Goal: Task Accomplishment & Management: Manage account settings

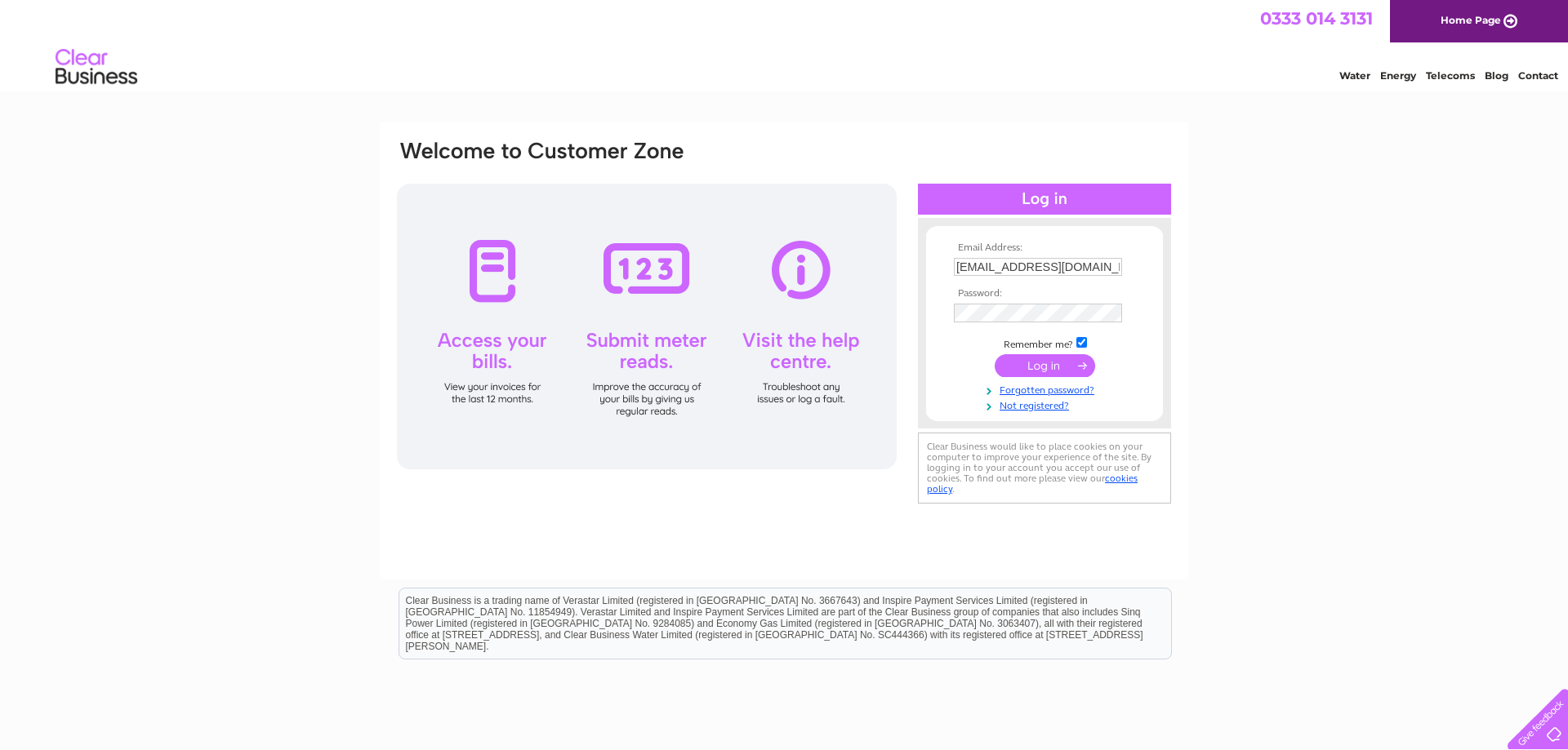
click at [1055, 367] on input "submit" at bounding box center [1045, 366] width 101 height 23
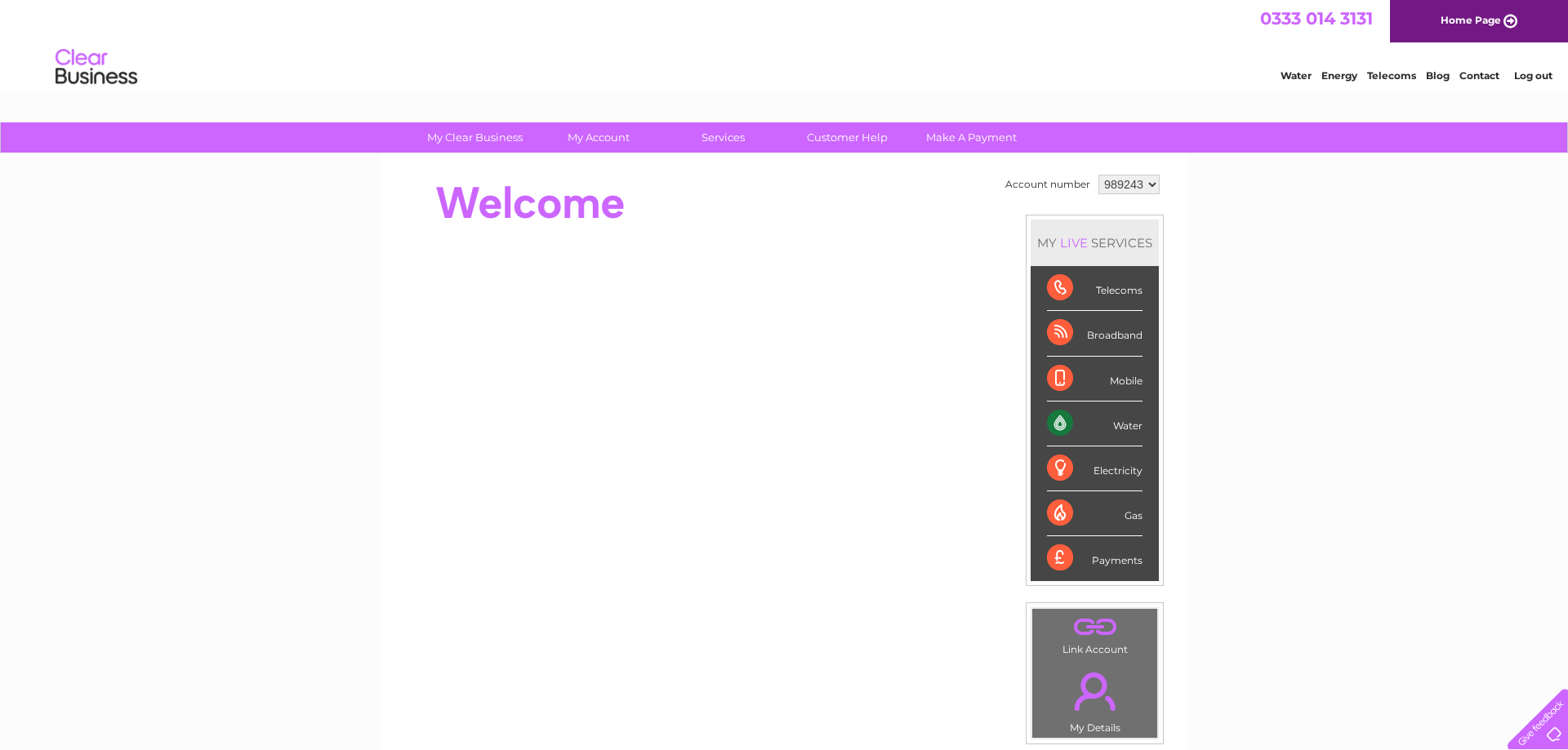
click at [1111, 424] on div "Water" at bounding box center [1094, 424] width 95 height 45
click at [1039, 425] on li "Water" at bounding box center [1095, 424] width 128 height 45
click at [1051, 425] on div "Water" at bounding box center [1094, 424] width 95 height 45
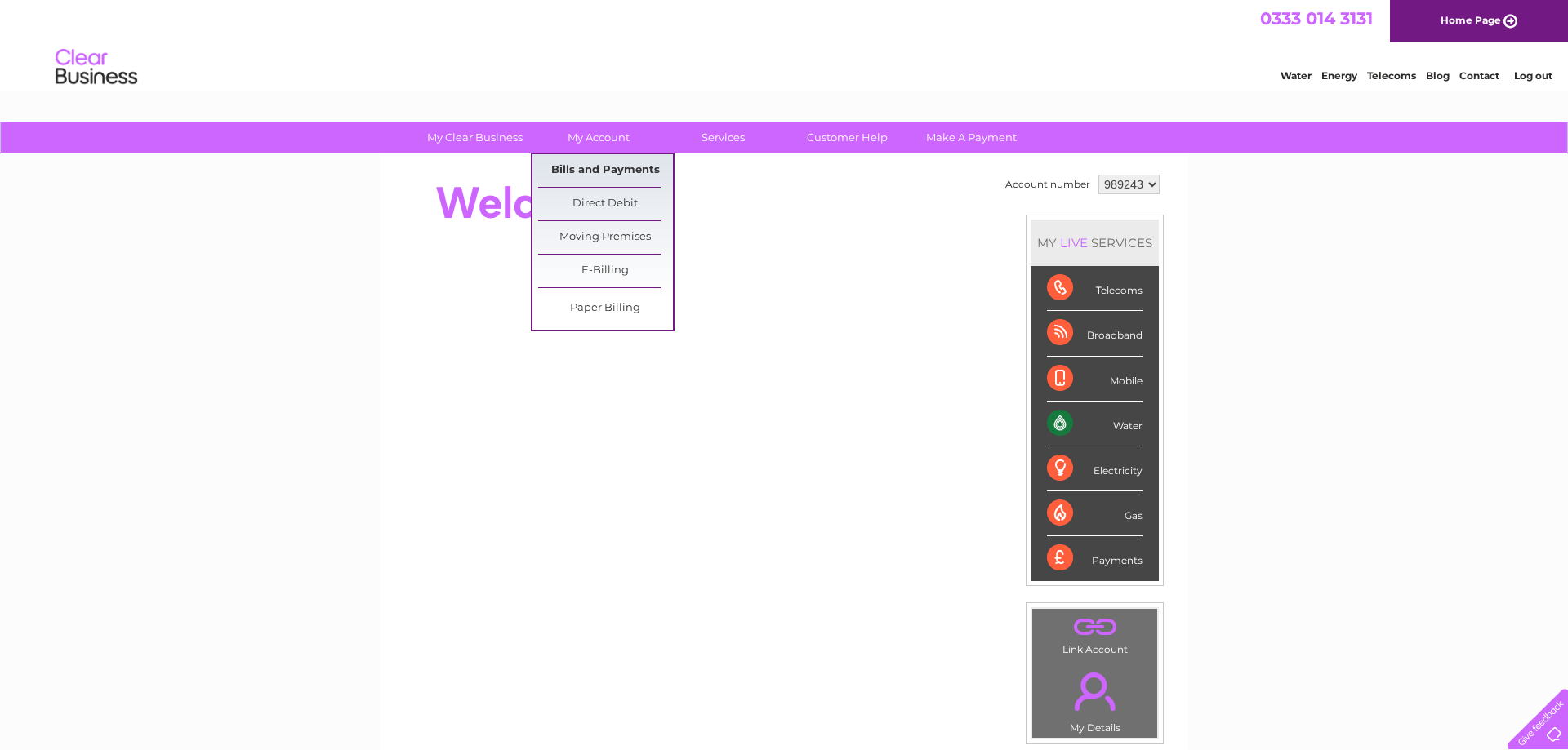
click at [620, 164] on link "Bills and Payments" at bounding box center [606, 170] width 135 height 32
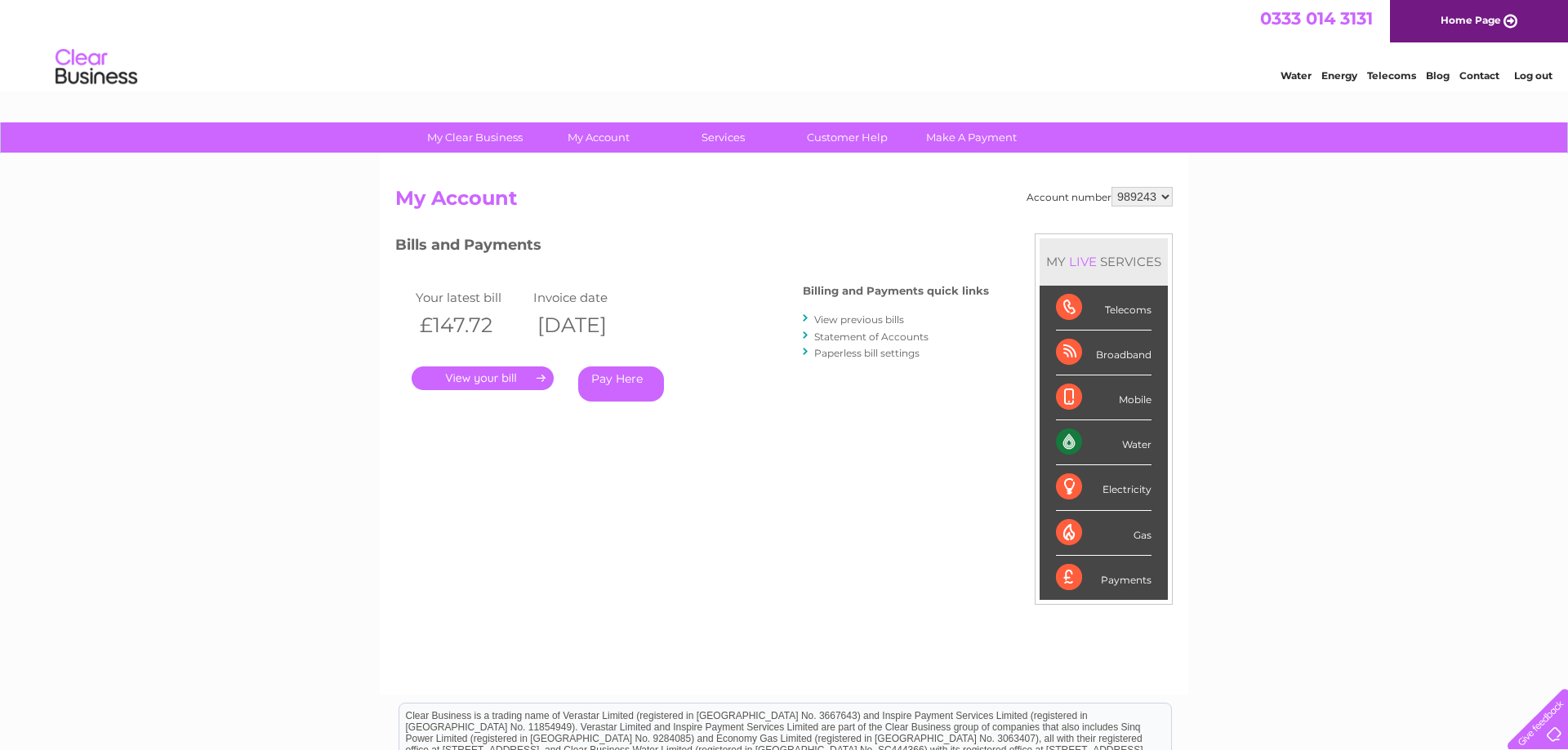
click at [825, 325] on link "View previous bills" at bounding box center [858, 319] width 90 height 12
click at [826, 321] on link "View previous bills" at bounding box center [858, 319] width 90 height 12
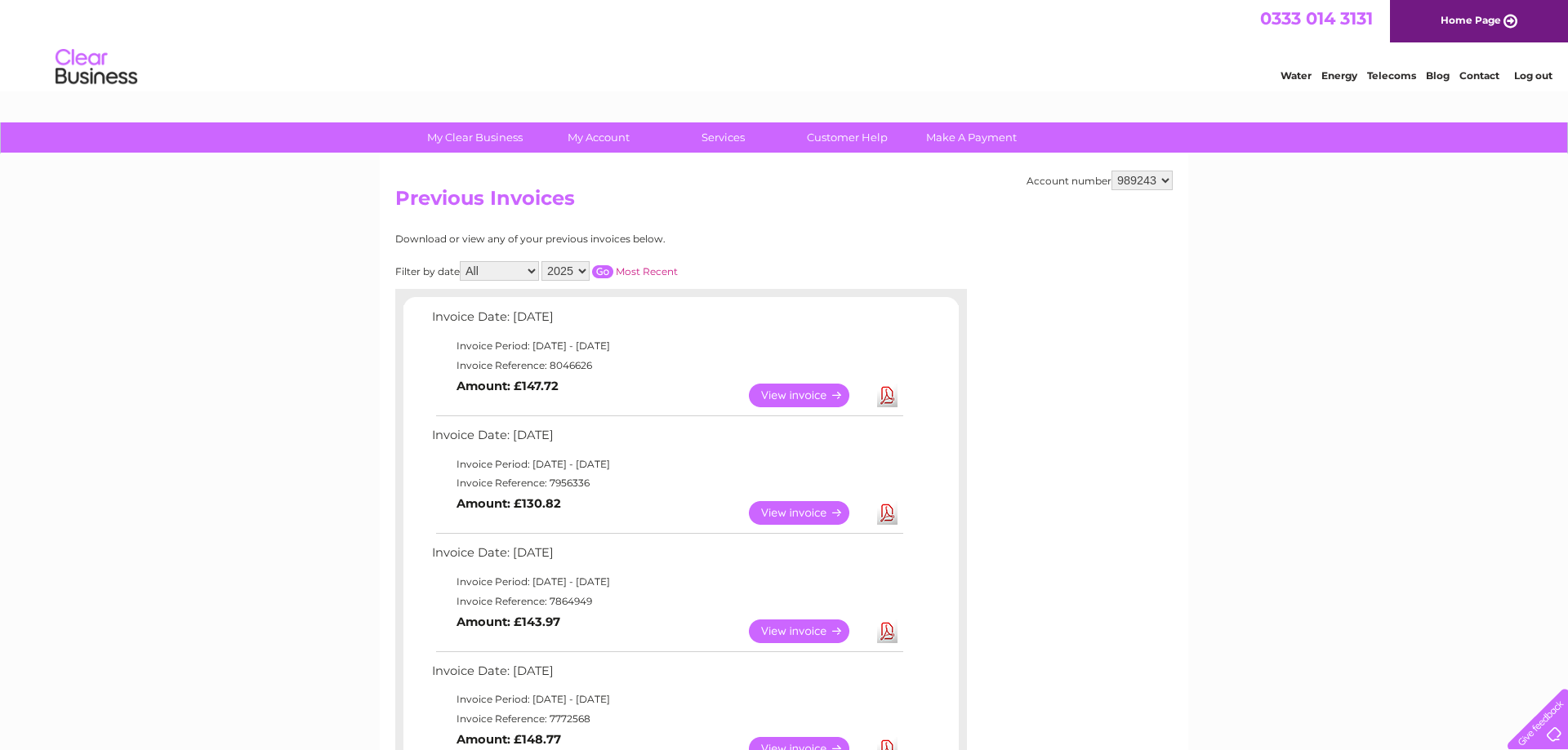
click at [541, 261] on select "2025 2024 2023 2022" at bounding box center [565, 271] width 48 height 19
select select "2024"
click option "2024" at bounding box center [0, 0] width 0 height 0
click at [602, 271] on input "button" at bounding box center [602, 272] width 21 height 13
click at [766, 396] on link "View" at bounding box center [809, 395] width 120 height 24
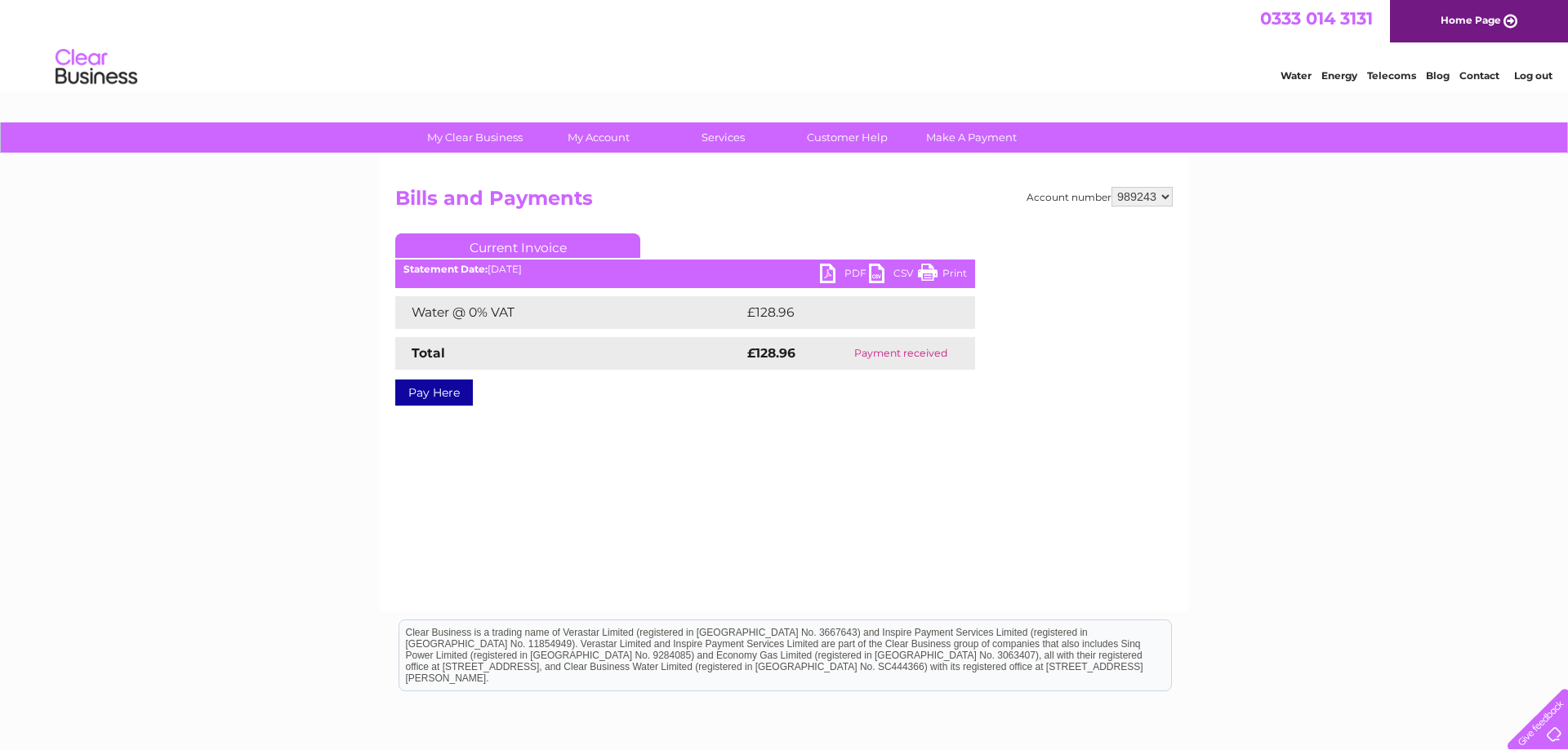
click at [846, 273] on link "PDF" at bounding box center [845, 276] width 49 height 24
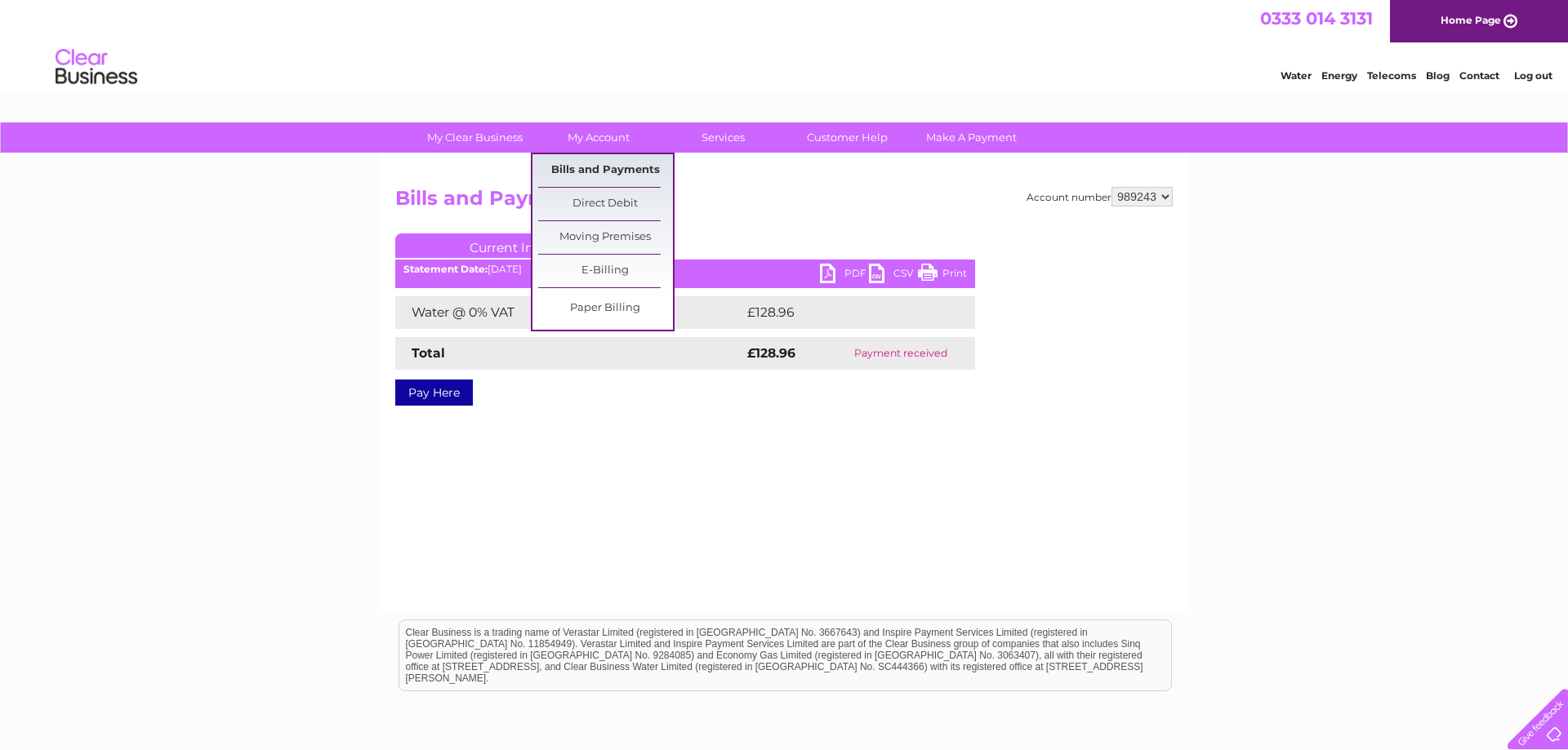
click at [618, 169] on link "Bills and Payments" at bounding box center [606, 170] width 135 height 32
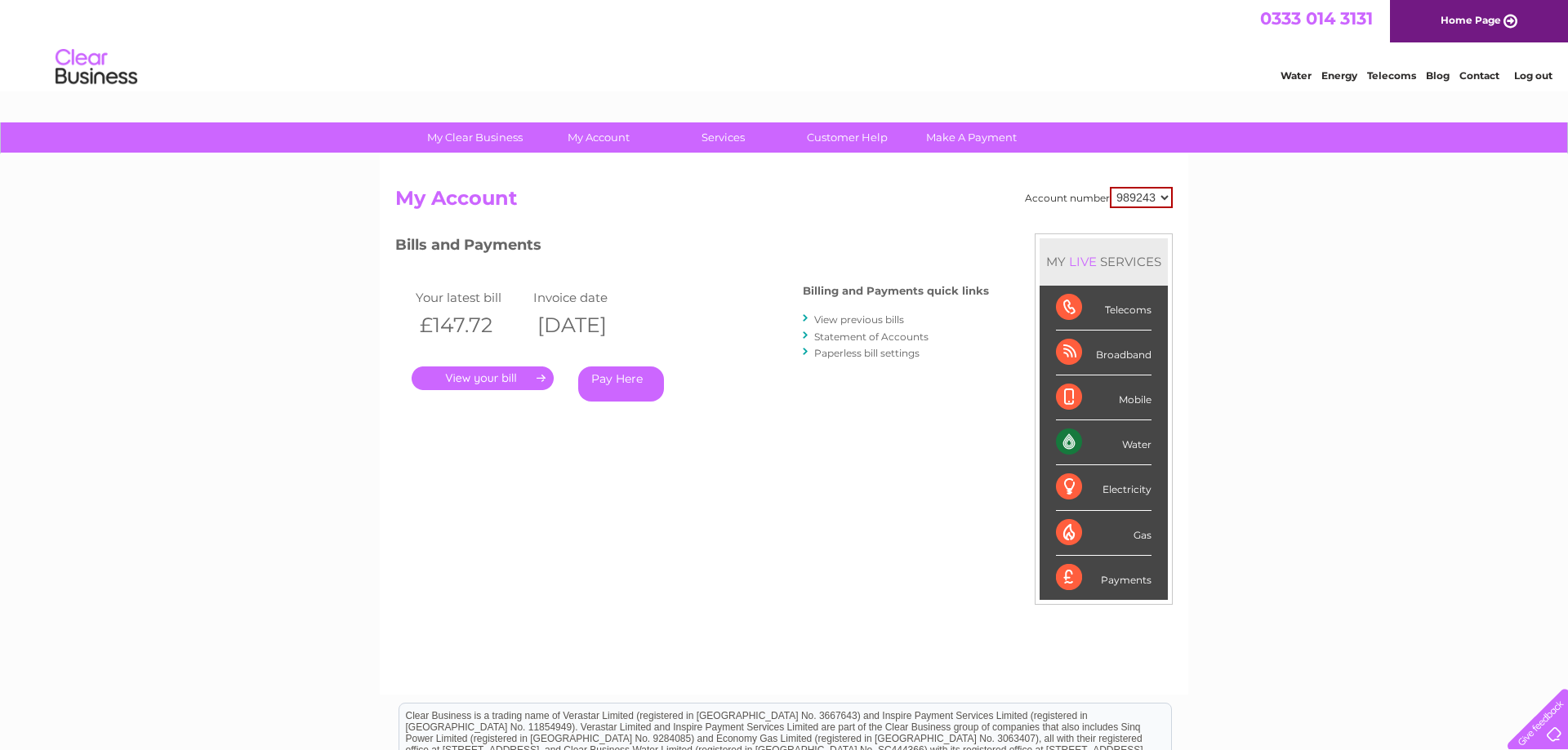
click at [870, 322] on link "View previous bills" at bounding box center [858, 319] width 90 height 12
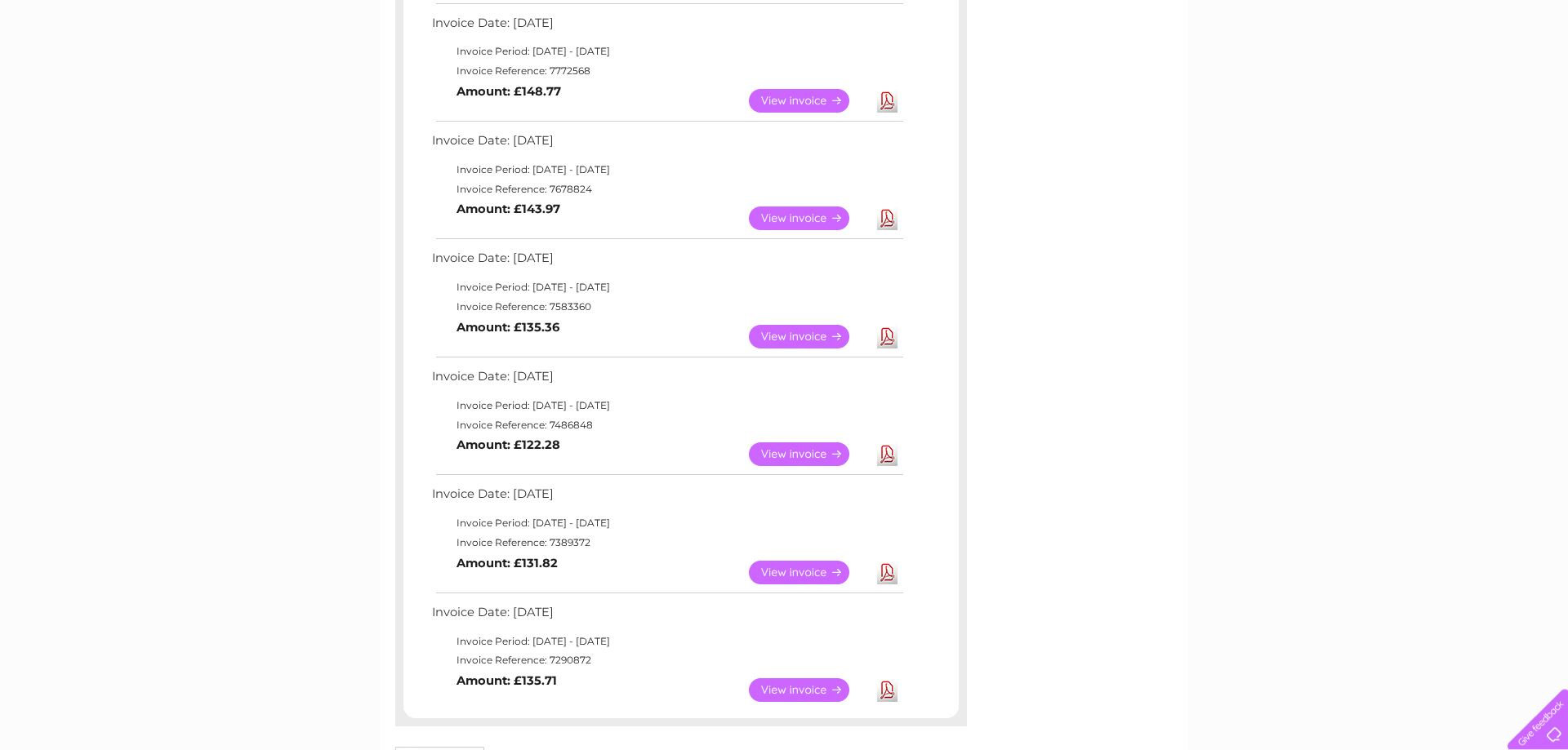
scroll to position [666, 0]
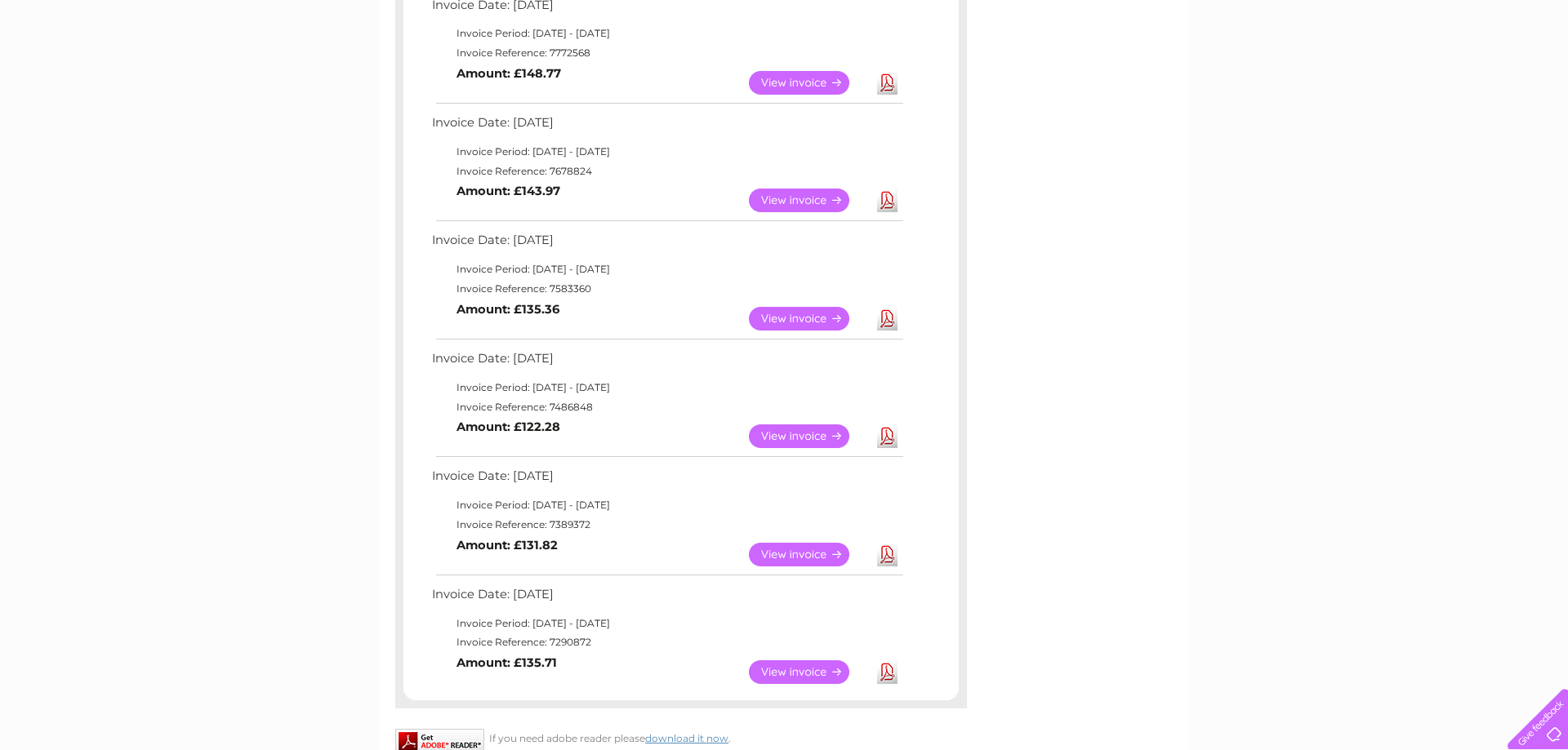
click at [833, 671] on link "View" at bounding box center [809, 672] width 120 height 24
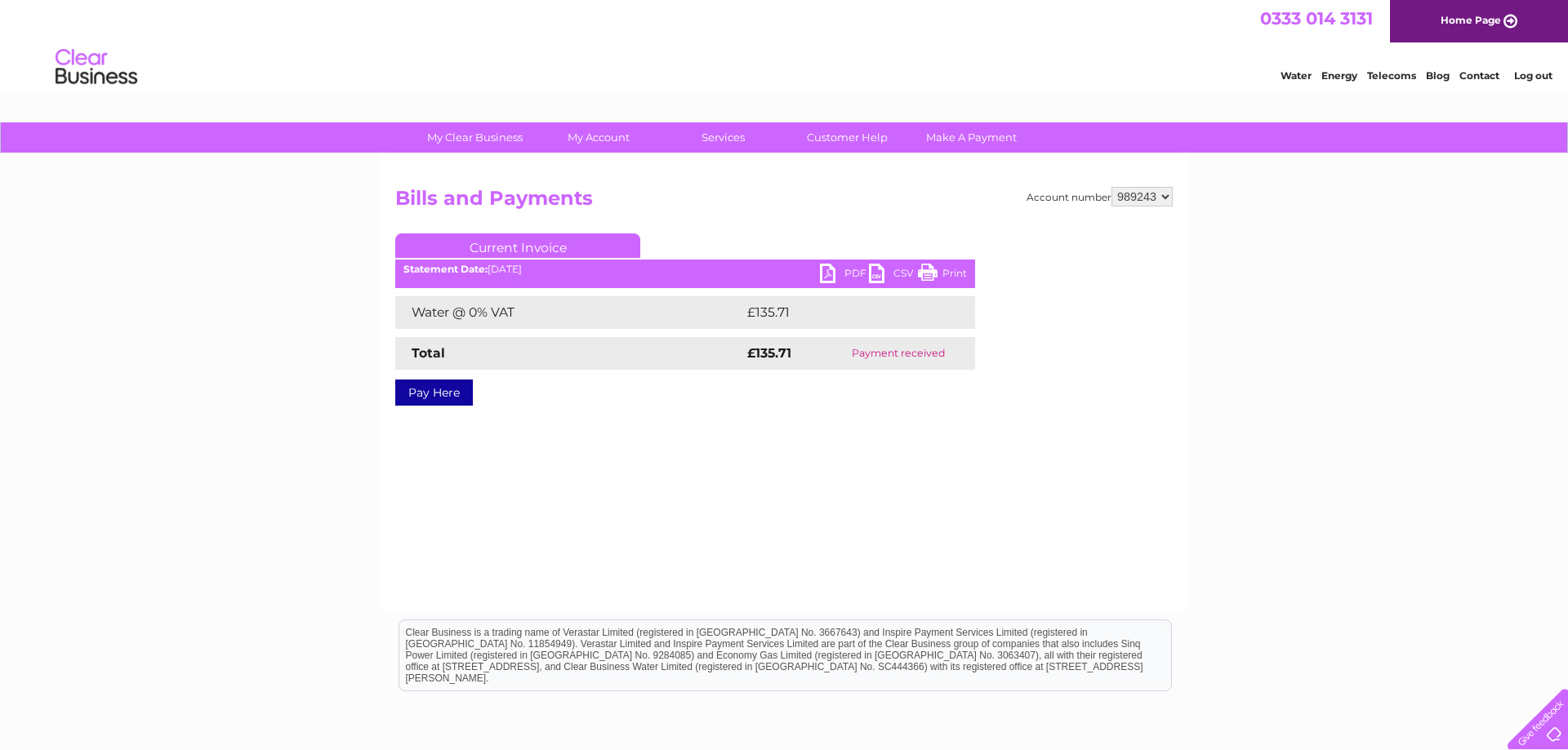
click at [845, 271] on link "PDF" at bounding box center [845, 276] width 49 height 24
click at [609, 142] on link "My Account" at bounding box center [599, 138] width 135 height 30
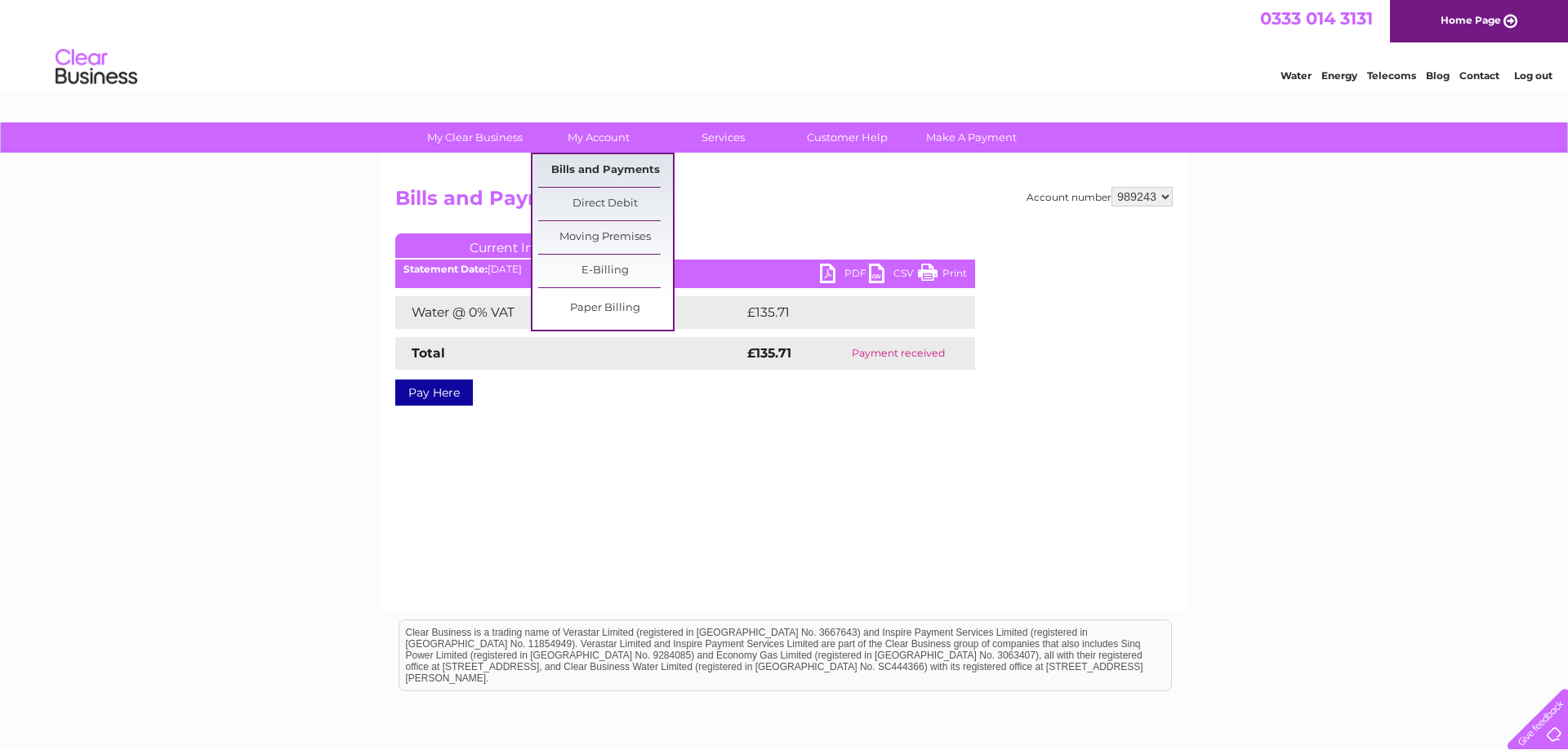
click at [600, 172] on link "Bills and Payments" at bounding box center [606, 170] width 135 height 32
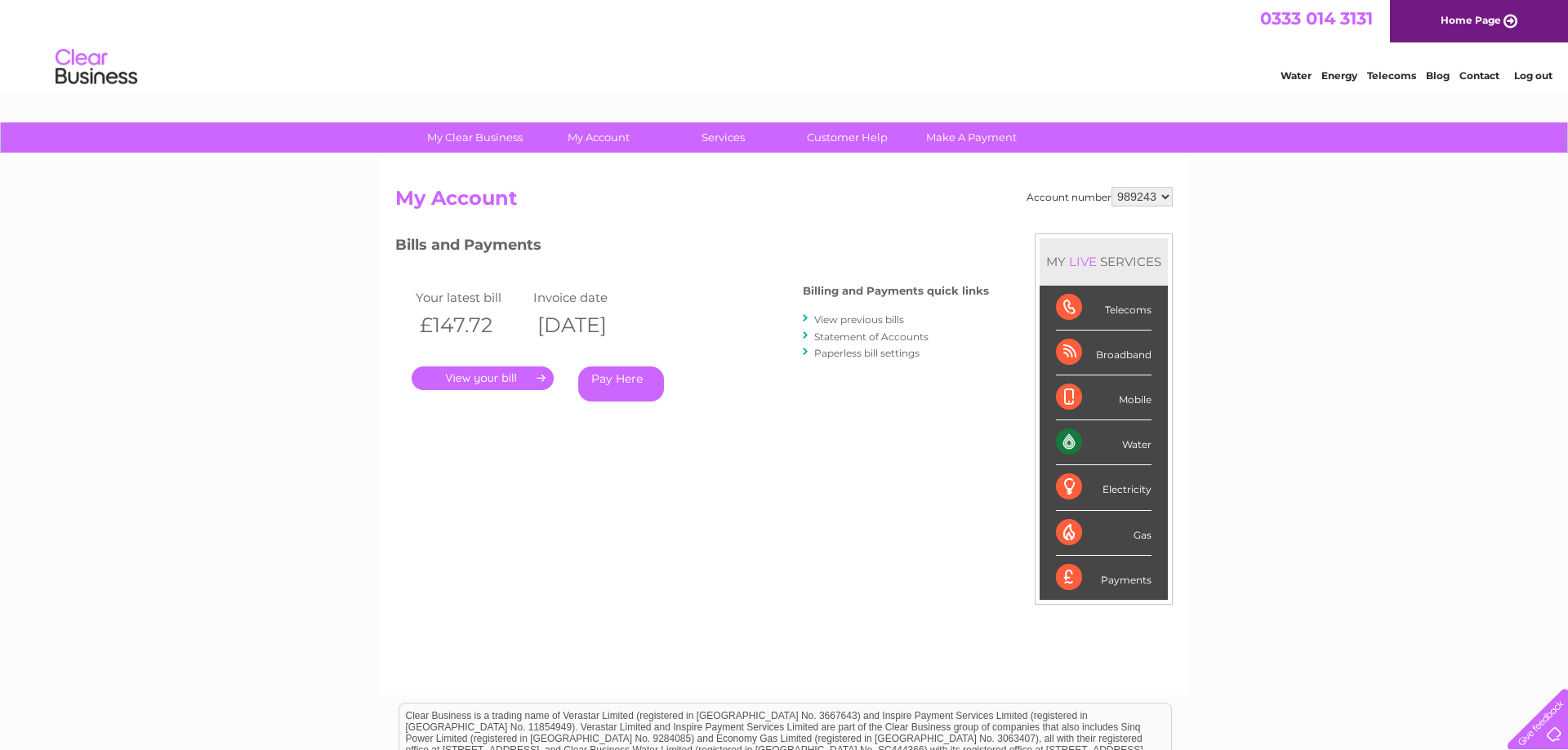
click at [851, 324] on link "View previous bills" at bounding box center [858, 319] width 90 height 12
click at [851, 319] on link "View previous bills" at bounding box center [858, 319] width 90 height 12
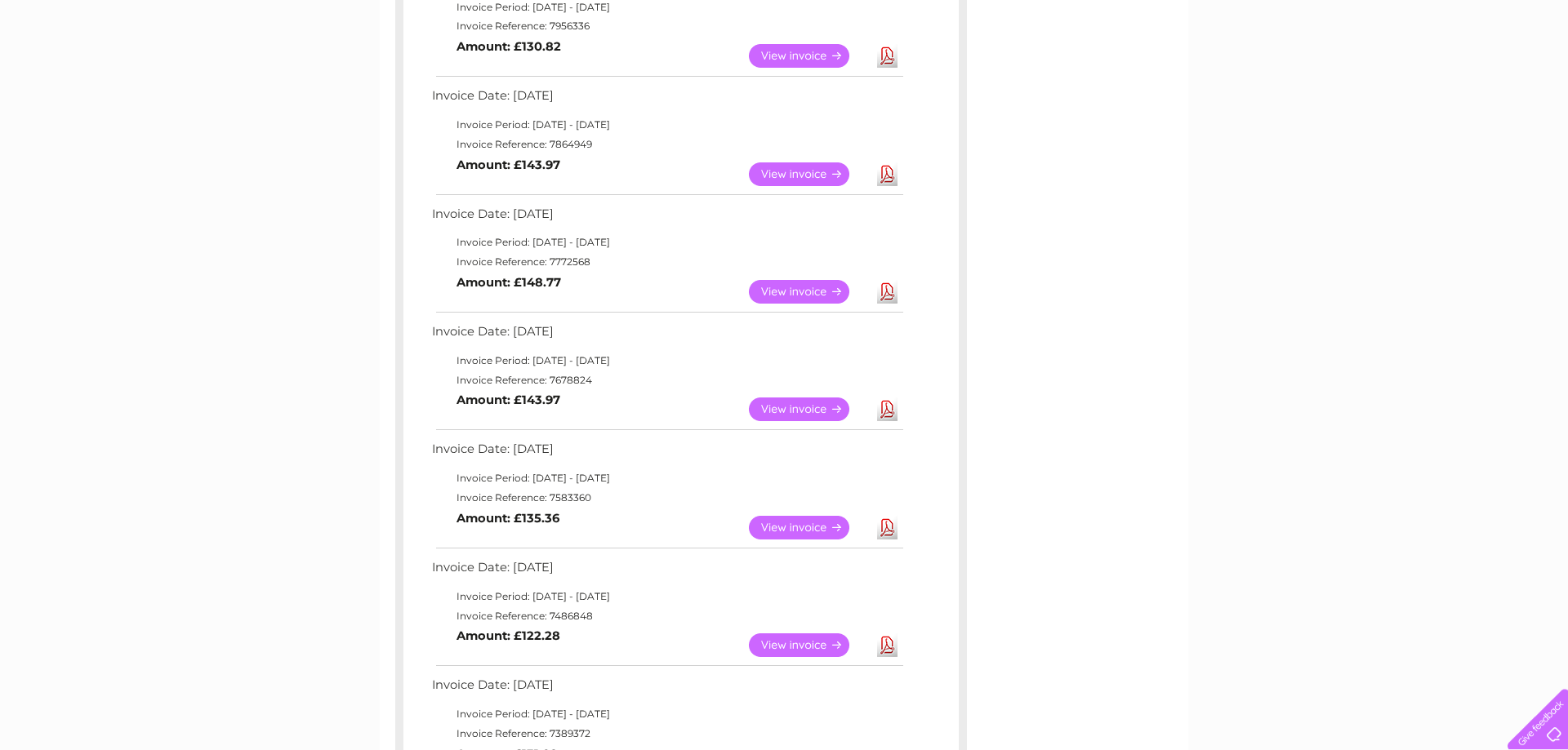
scroll to position [583, 0]
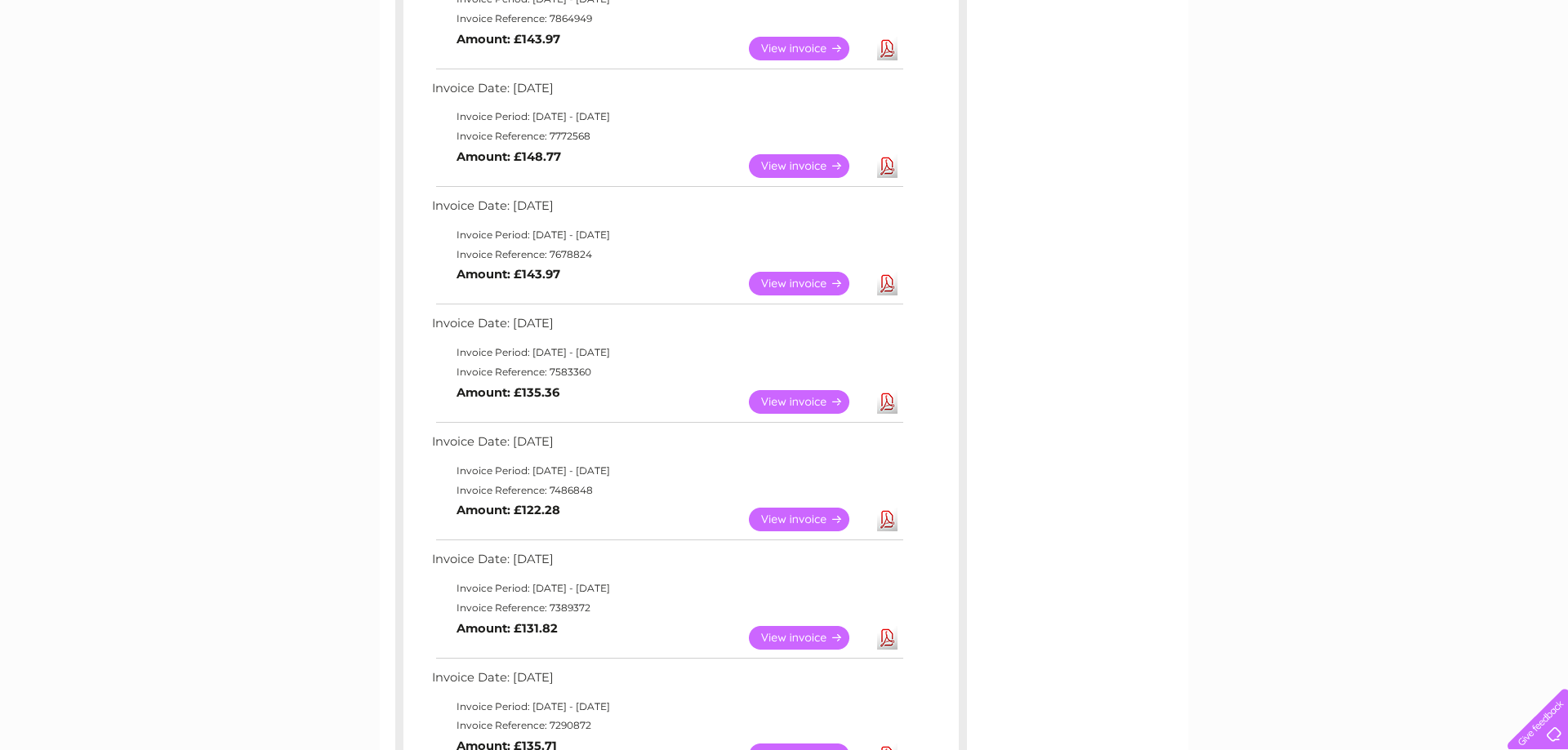
click at [808, 637] on link "View" at bounding box center [809, 638] width 120 height 24
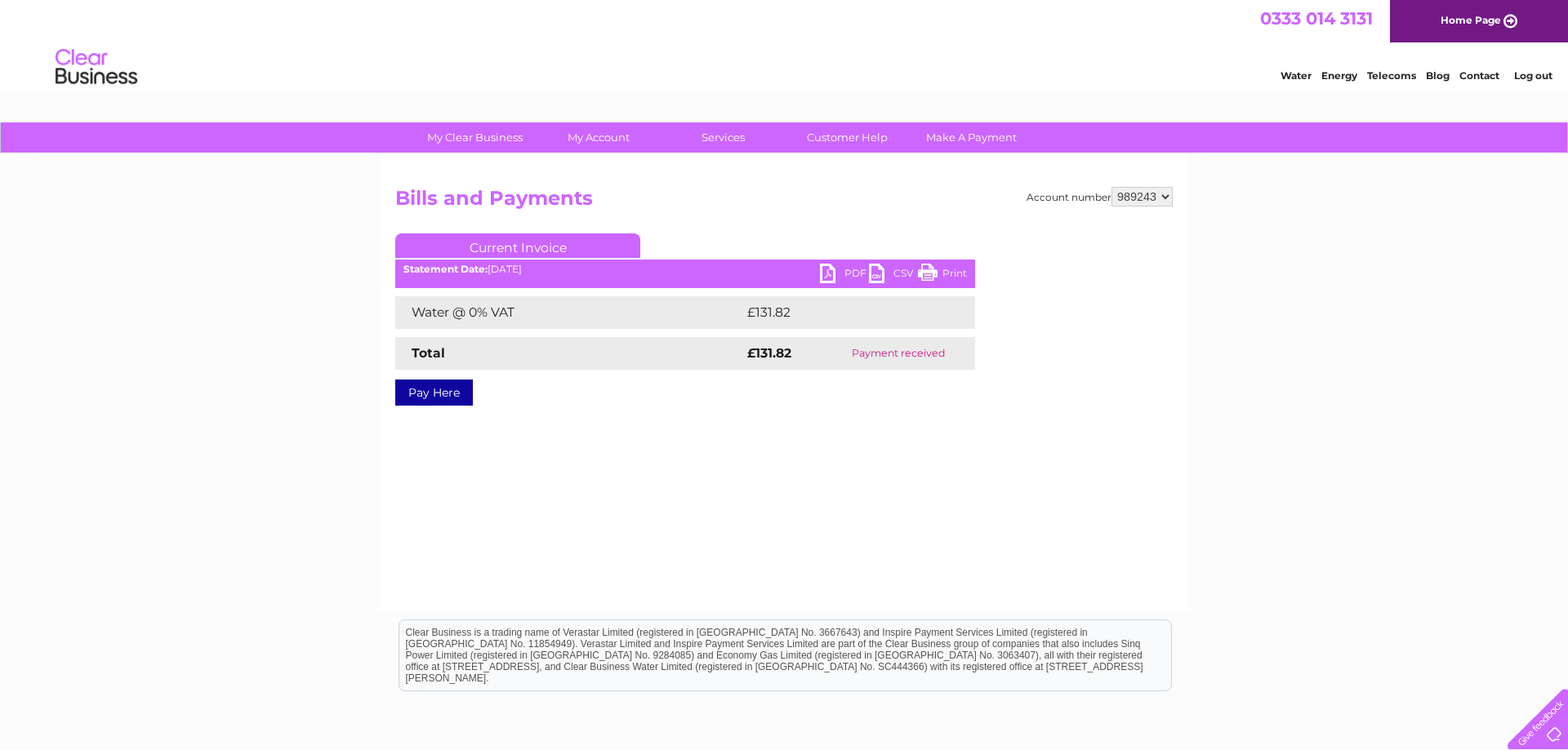
click at [837, 277] on link "PDF" at bounding box center [845, 276] width 49 height 24
click at [932, 271] on link "Print" at bounding box center [942, 276] width 49 height 24
click at [1359, 475] on div "My Clear Business Login Details My Details My Preferences Link Account My Accou…" at bounding box center [784, 507] width 1568 height 768
